Goal: Task Accomplishment & Management: Manage account settings

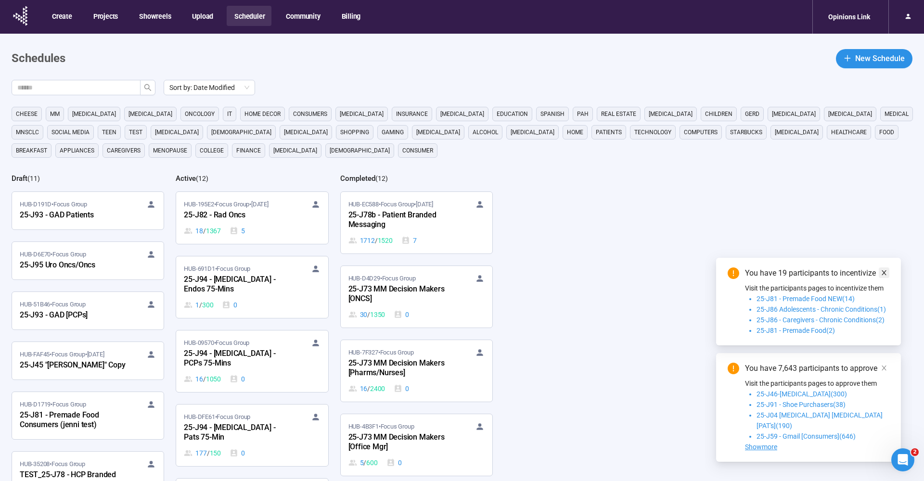
click at [884, 278] on span at bounding box center [884, 273] width 7 height 11
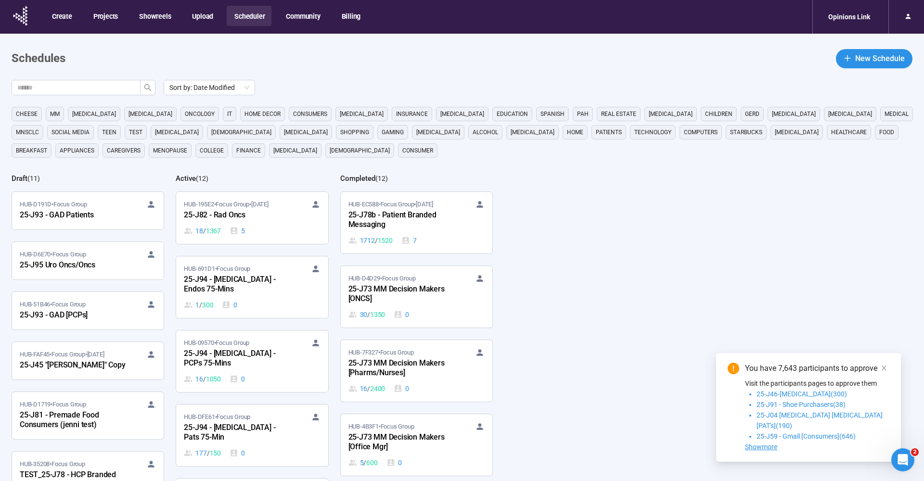
click at [886, 368] on div "You have 7,643 participants to approve Visit the participants pages to approve …" at bounding box center [808, 407] width 185 height 109
click at [886, 372] on icon "close" at bounding box center [884, 368] width 7 height 7
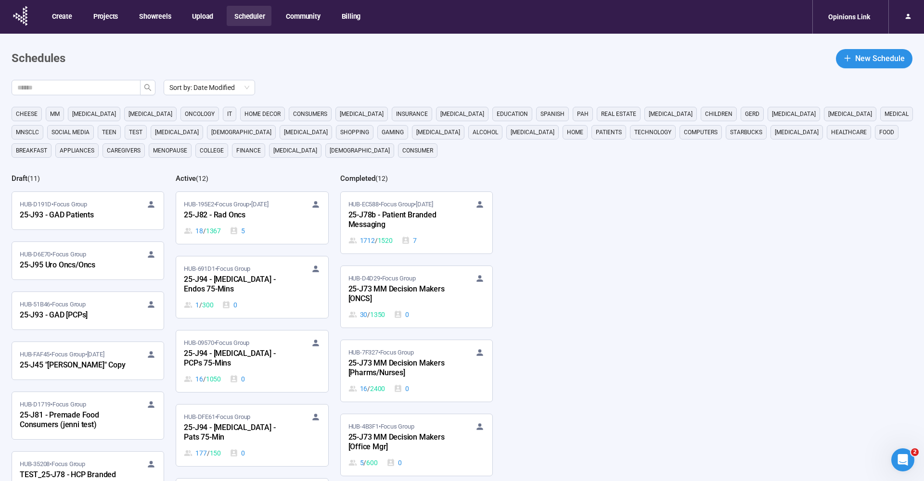
click at [497, 9] on nav "Create Projects Showreels Upload Scheduler Community Billing Opinions Link" at bounding box center [462, 17] width 924 height 34
click at [280, 76] on main "Schedules New Schedule Sort by: Date Modified cheese MM [MEDICAL_DATA] [MEDICAL…" at bounding box center [462, 298] width 924 height 528
click at [435, 38] on main "Schedules New Schedule Sort by: Date Modified cheese MM [MEDICAL_DATA] [MEDICAL…" at bounding box center [462, 298] width 924 height 528
click at [392, 38] on main "Schedules New Schedule Sort by: Date Modified cheese MM [MEDICAL_DATA] [MEDICAL…" at bounding box center [462, 298] width 924 height 528
click at [389, 57] on header "Schedules New Schedule" at bounding box center [462, 58] width 901 height 19
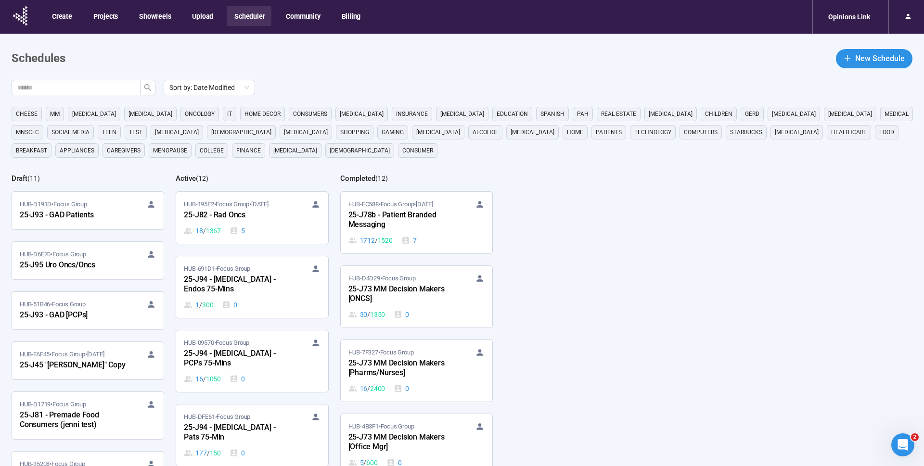
click at [293, 91] on div "Sort by: Date Modified" at bounding box center [468, 87] width 913 height 15
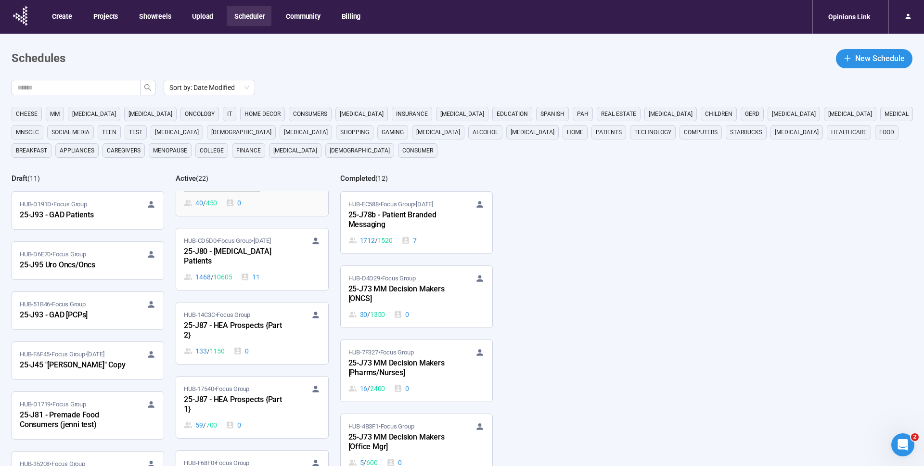
scroll to position [669, 0]
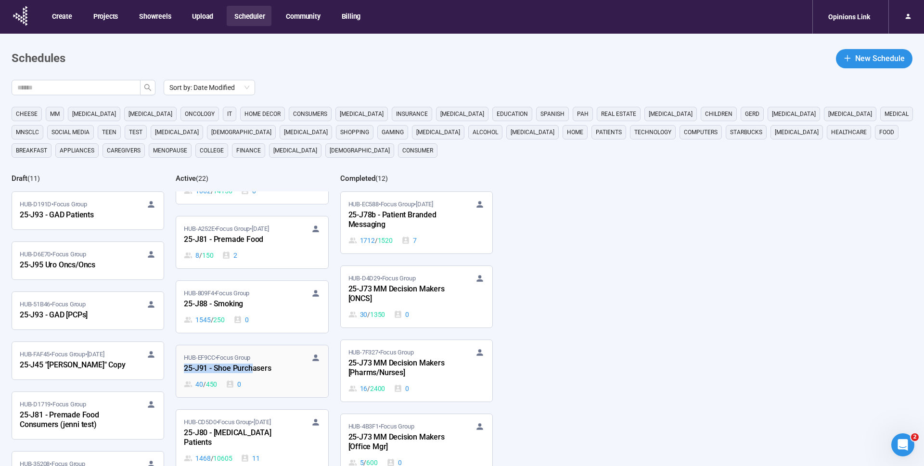
click at [231, 365] on div "25-J91 - Shoe Purchasers" at bounding box center [237, 369] width 106 height 13
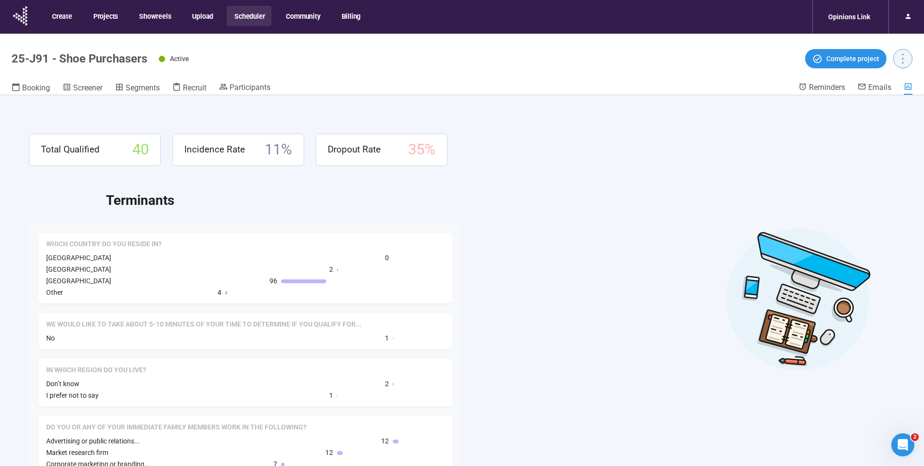
click at [907, 61] on icon "more" at bounding box center [902, 58] width 13 height 13
click at [907, 86] on icon at bounding box center [908, 86] width 9 height 9
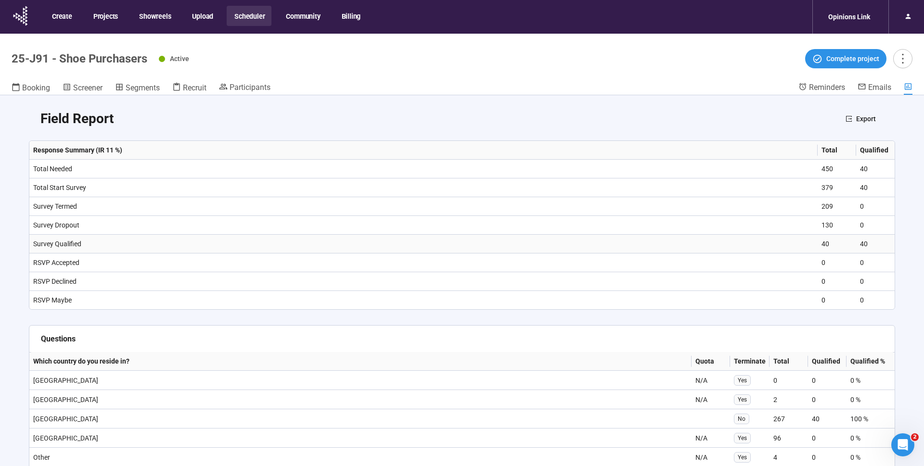
scroll to position [883, 0]
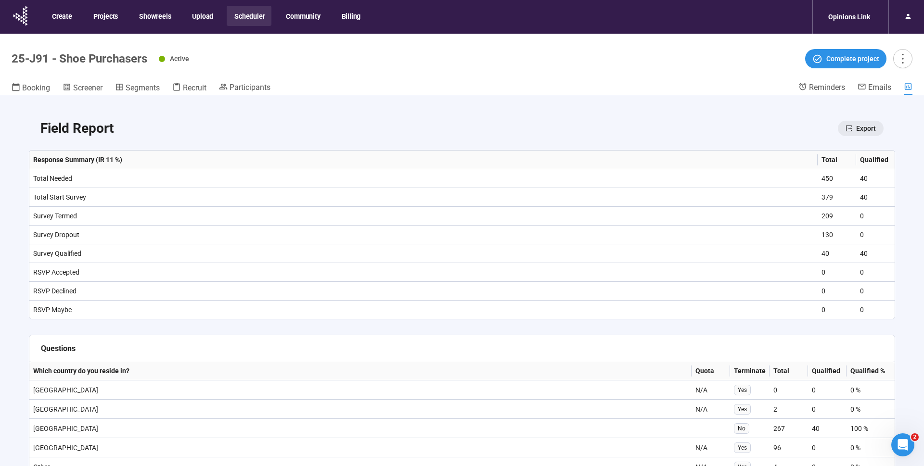
click at [869, 128] on span "Export" at bounding box center [866, 128] width 20 height 11
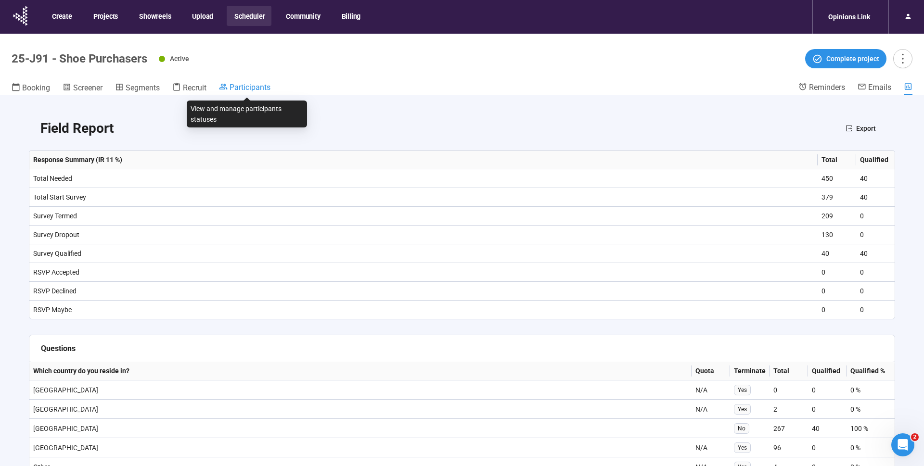
click at [247, 89] on span "Participants" at bounding box center [250, 87] width 41 height 9
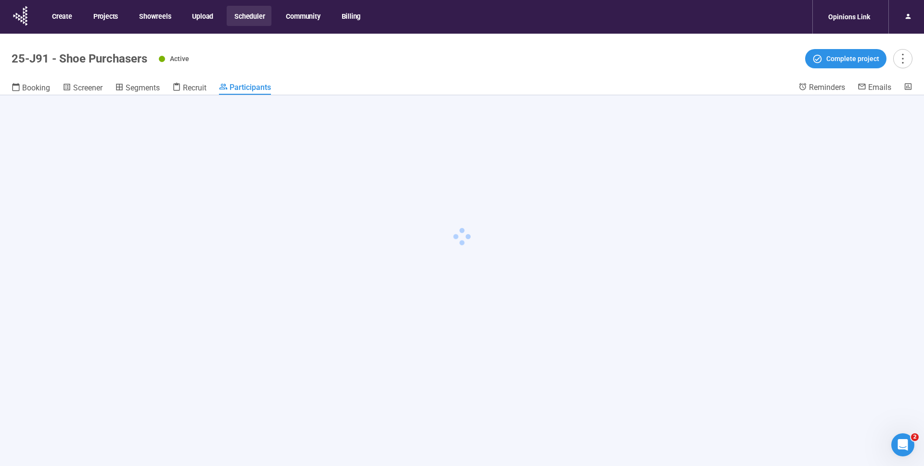
click at [322, 53] on div "Active Complete project" at bounding box center [536, 58] width 754 height 19
click at [300, 63] on div "Active Complete project" at bounding box center [536, 58] width 754 height 19
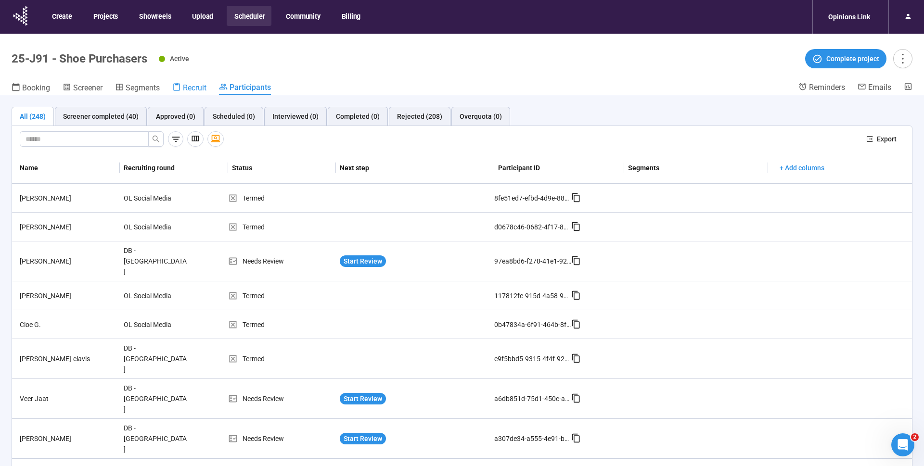
click at [200, 88] on span "Recruit" at bounding box center [195, 87] width 24 height 9
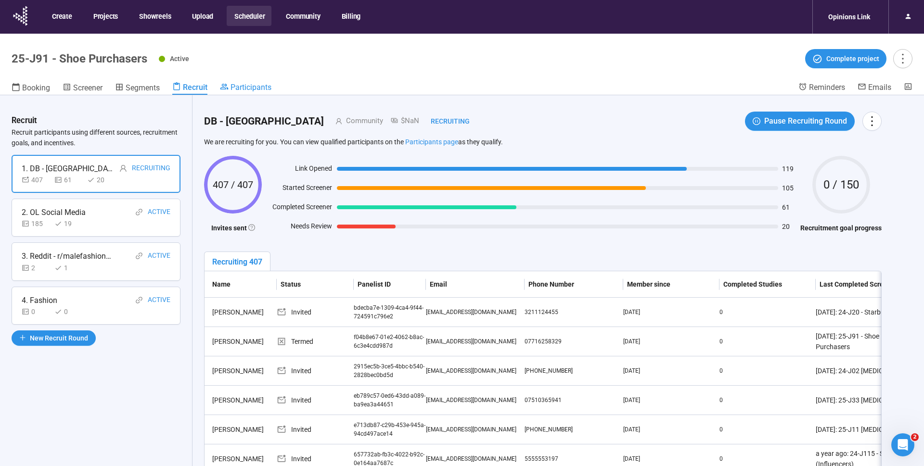
click at [260, 87] on span "Participants" at bounding box center [251, 87] width 41 height 9
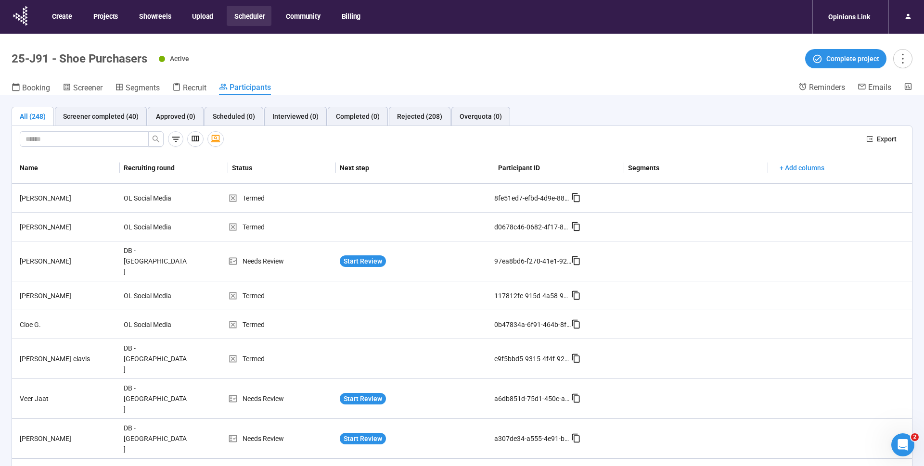
click at [568, 142] on div at bounding box center [439, 138] width 839 height 15
click at [299, 73] on header "25-J91 - Shoe Purchasers Active Complete project Booking Screener Segments Recr…" at bounding box center [462, 65] width 924 height 62
click at [907, 88] on icon at bounding box center [908, 86] width 9 height 9
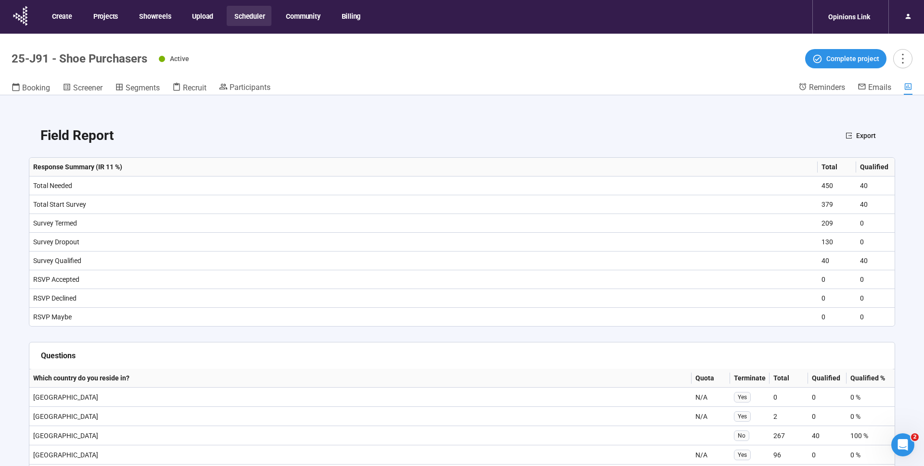
scroll to position [877, 0]
click at [250, 92] on link "Participants" at bounding box center [245, 88] width 52 height 12
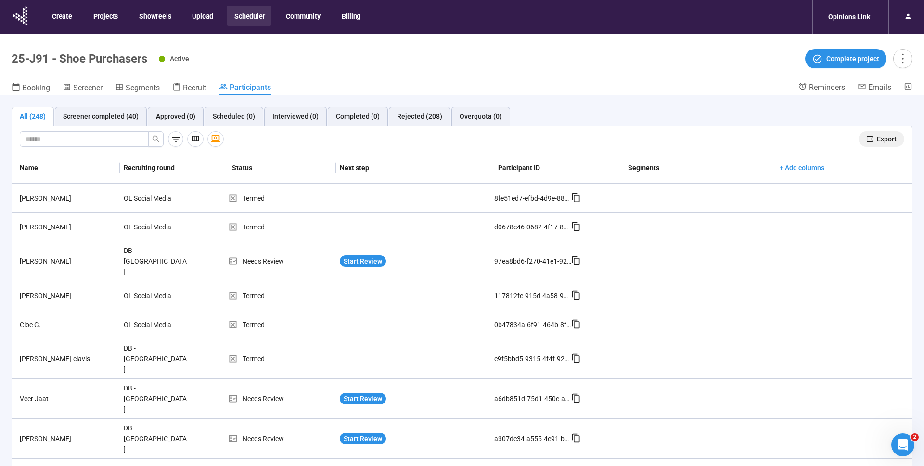
click at [880, 140] on span "Export" at bounding box center [887, 139] width 20 height 11
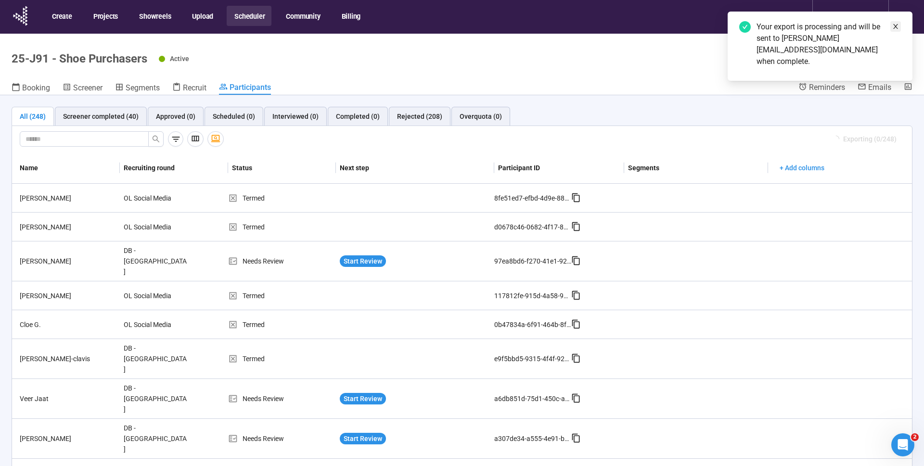
click at [898, 27] on icon "close" at bounding box center [895, 26] width 7 height 7
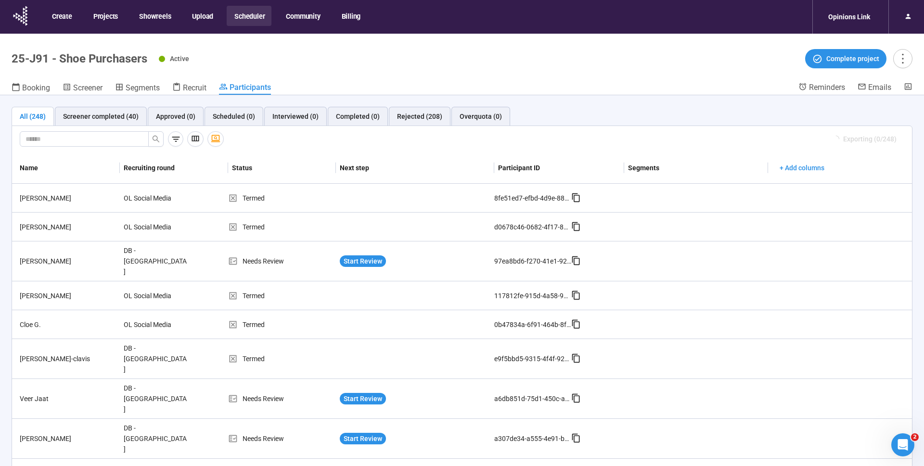
click at [547, 140] on div at bounding box center [422, 138] width 805 height 15
click at [446, 74] on header "25-J91 - Shoe Purchasers Active Complete project Booking Screener Segments Recr…" at bounding box center [462, 65] width 924 height 62
click at [32, 15] on icon at bounding box center [21, 15] width 24 height 25
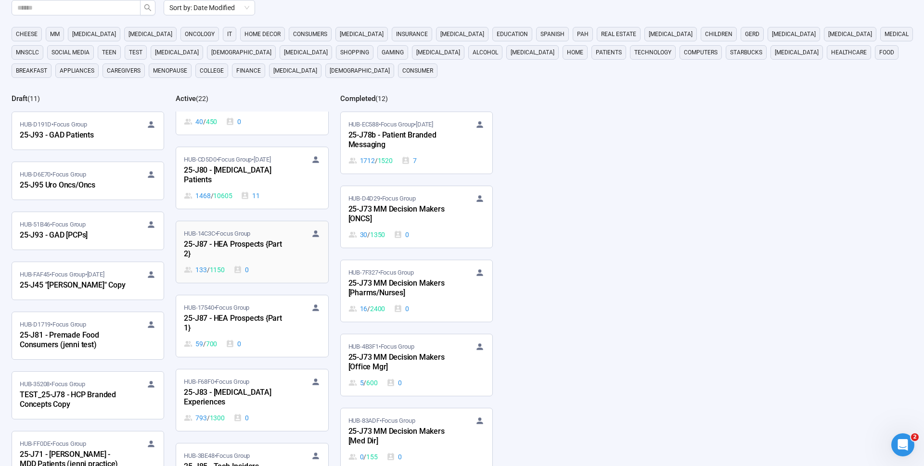
scroll to position [669, 0]
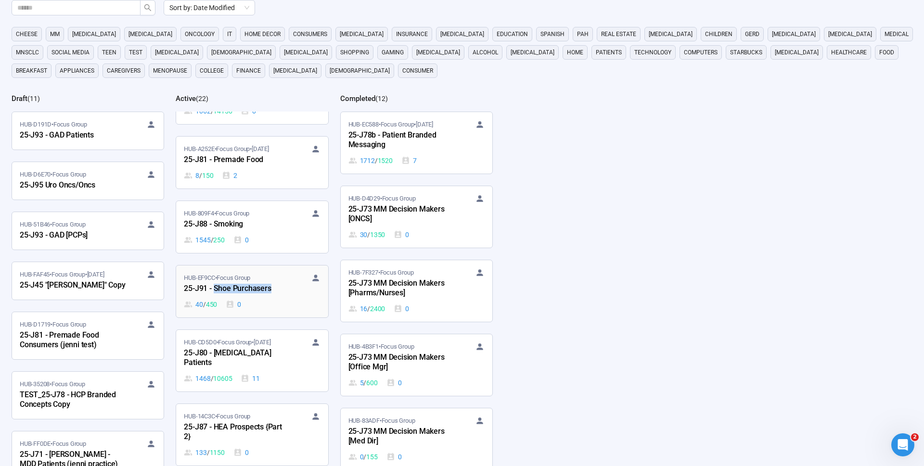
click at [208, 281] on span "HUB-EF9CC • Focus Group" at bounding box center [217, 278] width 66 height 10
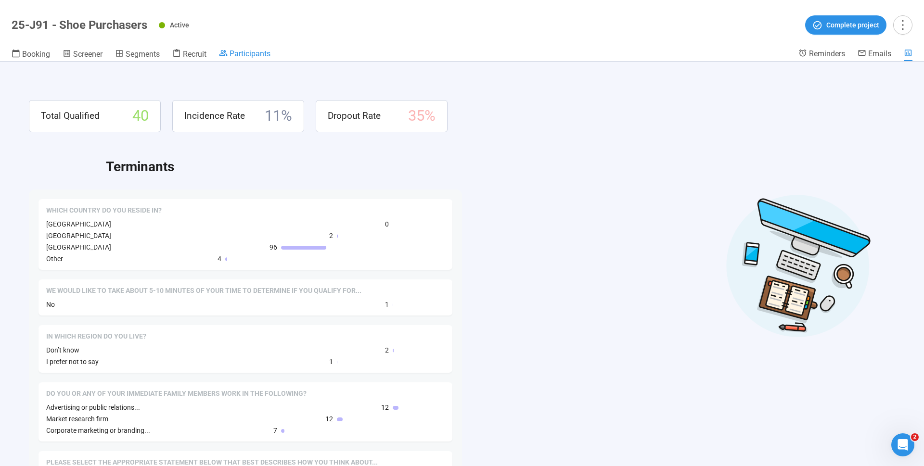
click at [250, 49] on span "Participants" at bounding box center [250, 53] width 41 height 9
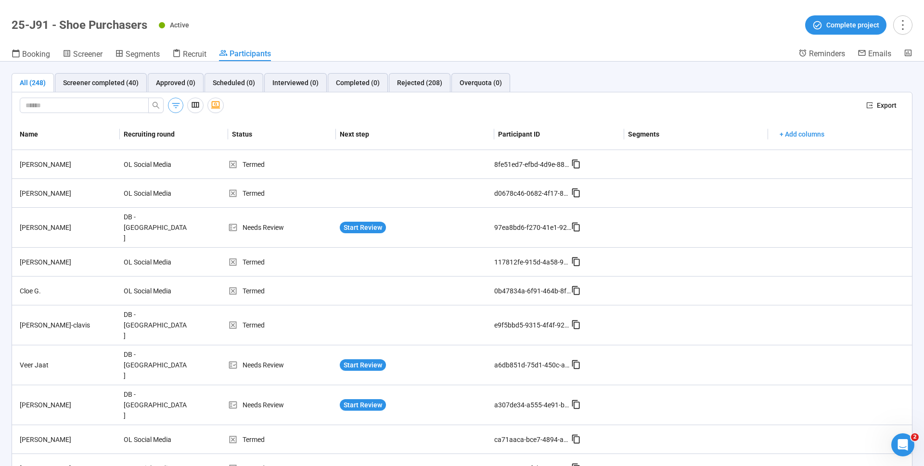
click at [177, 107] on icon "button" at bounding box center [176, 106] width 10 height 10
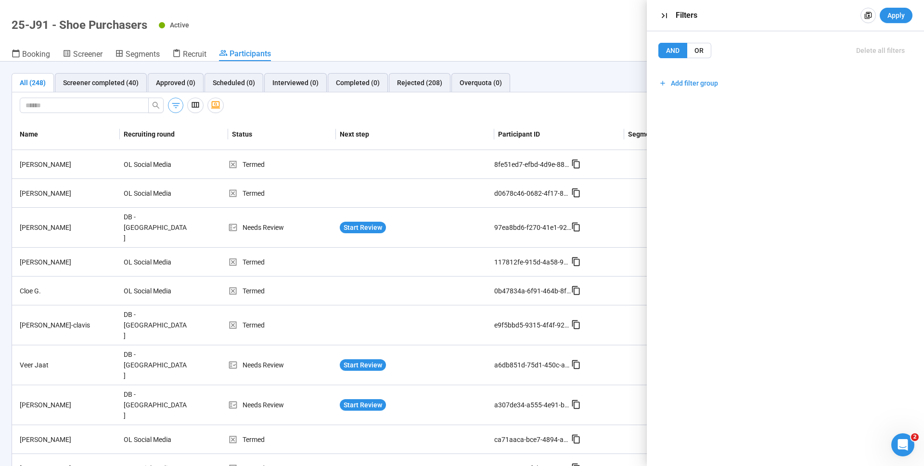
click at [176, 103] on icon "button" at bounding box center [176, 106] width 10 height 10
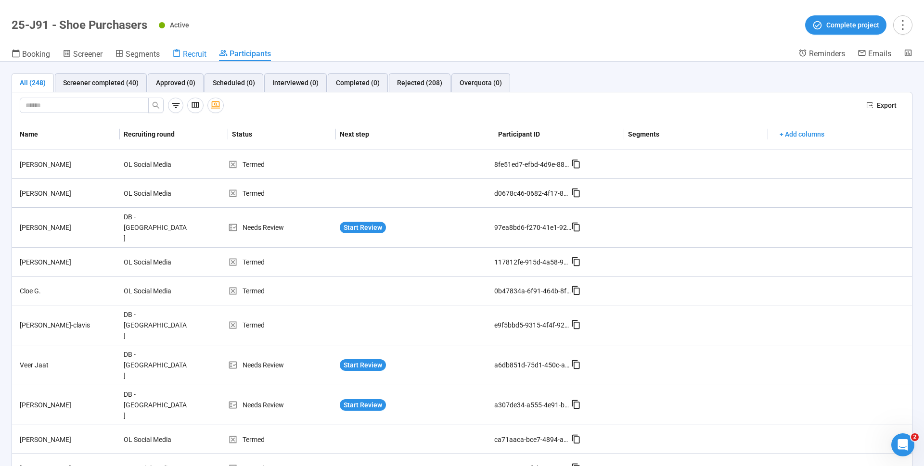
click at [200, 52] on span "Recruit" at bounding box center [195, 54] width 24 height 9
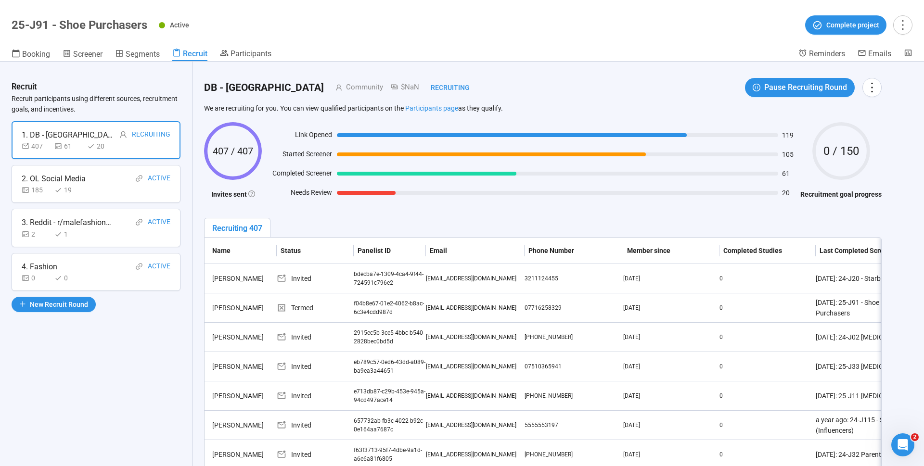
drag, startPoint x: 204, startPoint y: 89, endPoint x: 239, endPoint y: 89, distance: 34.7
click at [239, 89] on div "DB - UK Community $NaN Recruiting" at bounding box center [337, 88] width 266 height 16
drag, startPoint x: 204, startPoint y: 87, endPoint x: 241, endPoint y: 87, distance: 37.1
click at [241, 87] on div "DB - UK Community $NaN Recruiting Pause Recruiting Round We are recruiting for …" at bounding box center [543, 337] width 701 height 551
copy h2 "DB - [GEOGRAPHIC_DATA]"
